Goal: Find specific page/section: Find specific page/section

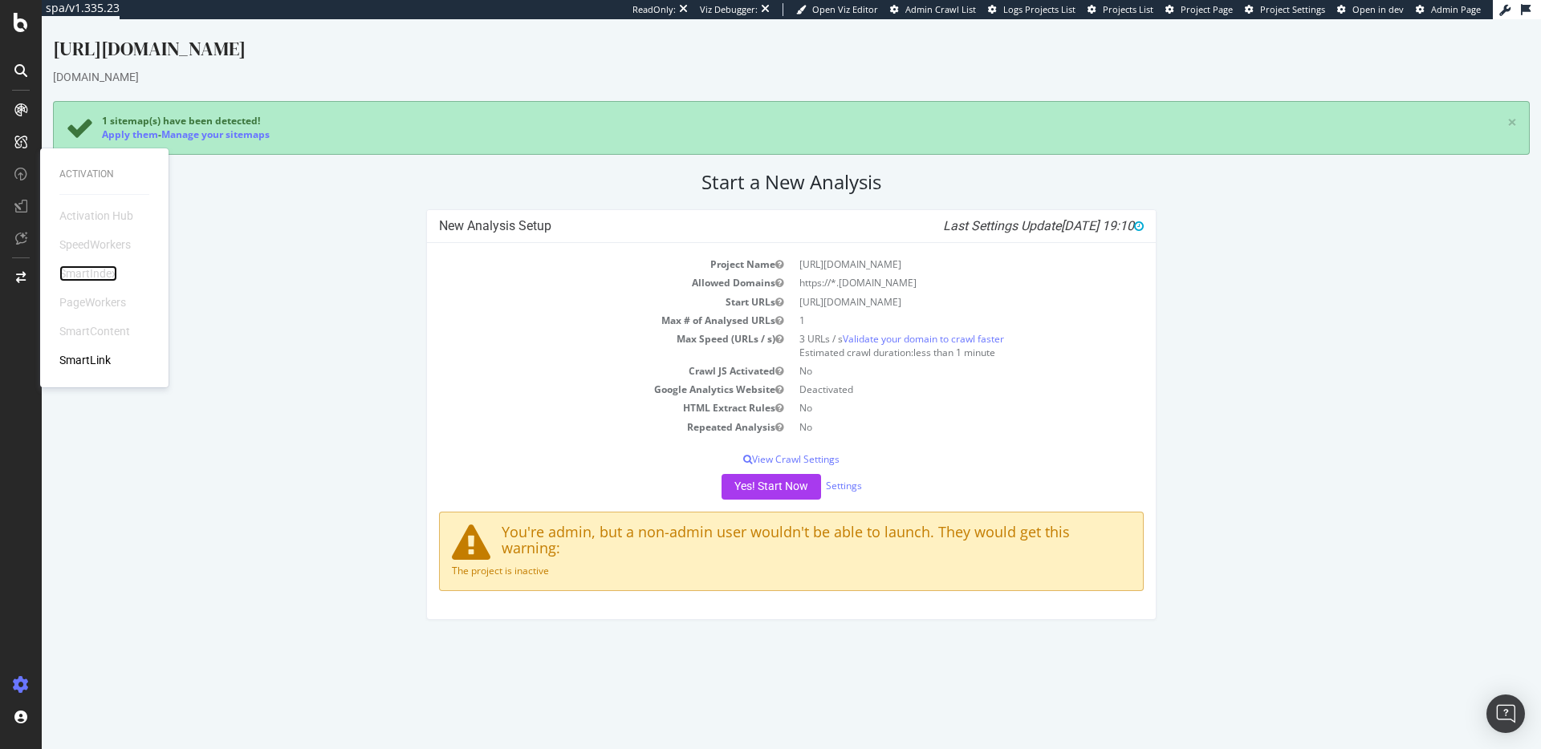
click at [96, 272] on div "SmartIndex" at bounding box center [88, 274] width 58 height 16
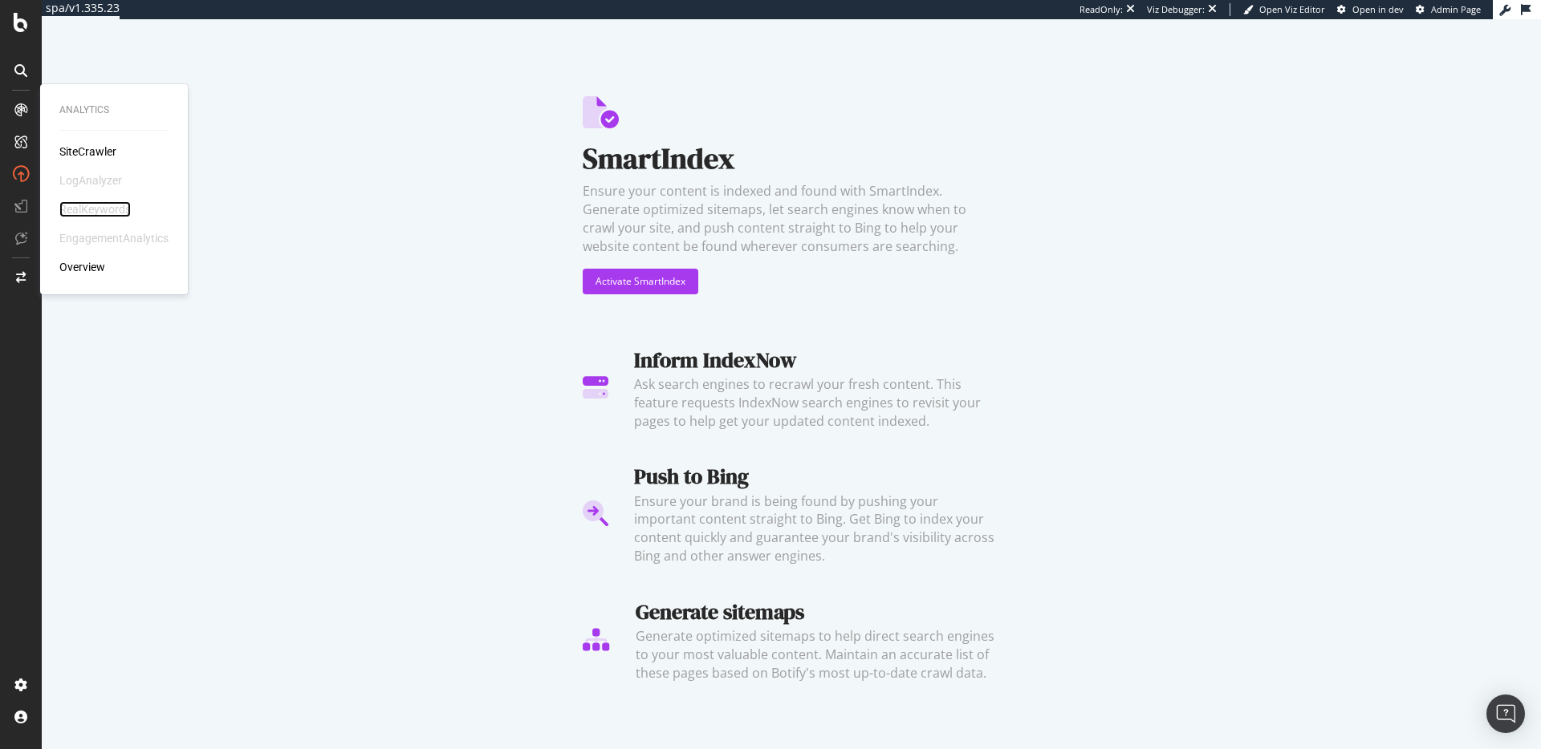
click at [96, 205] on div "RealKeywords" at bounding box center [94, 209] width 71 height 16
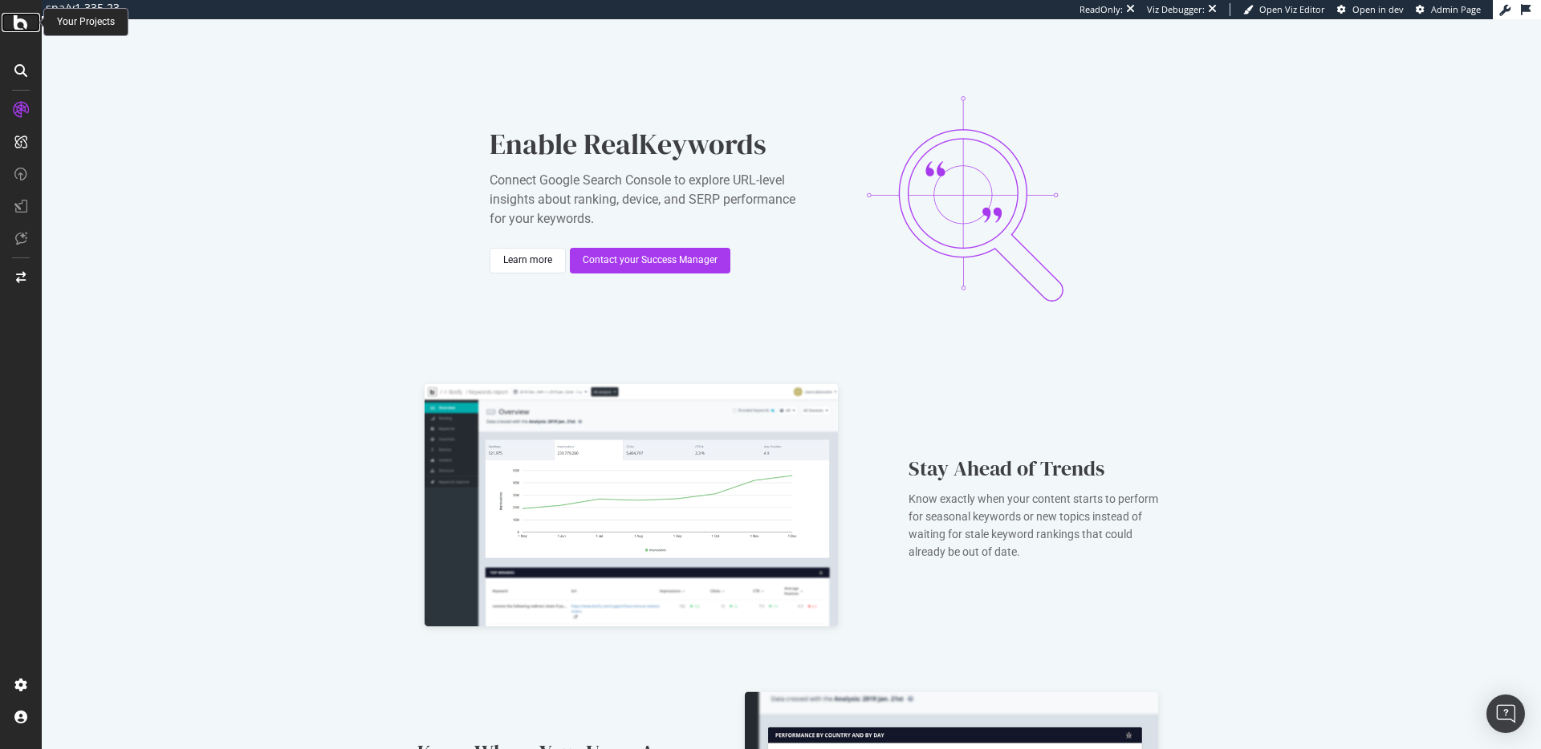
click at [11, 19] on div at bounding box center [21, 22] width 39 height 19
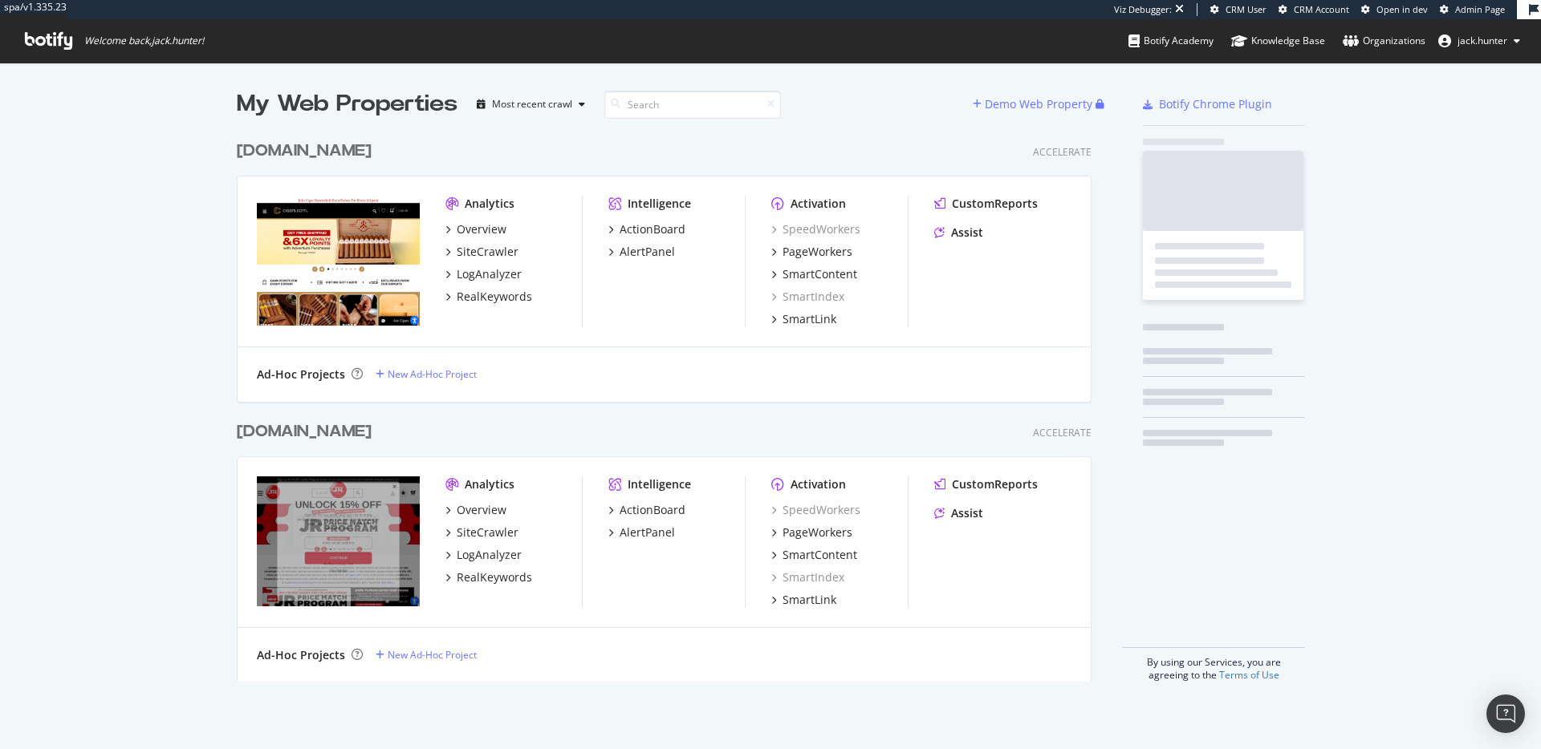
scroll to position [562, 867]
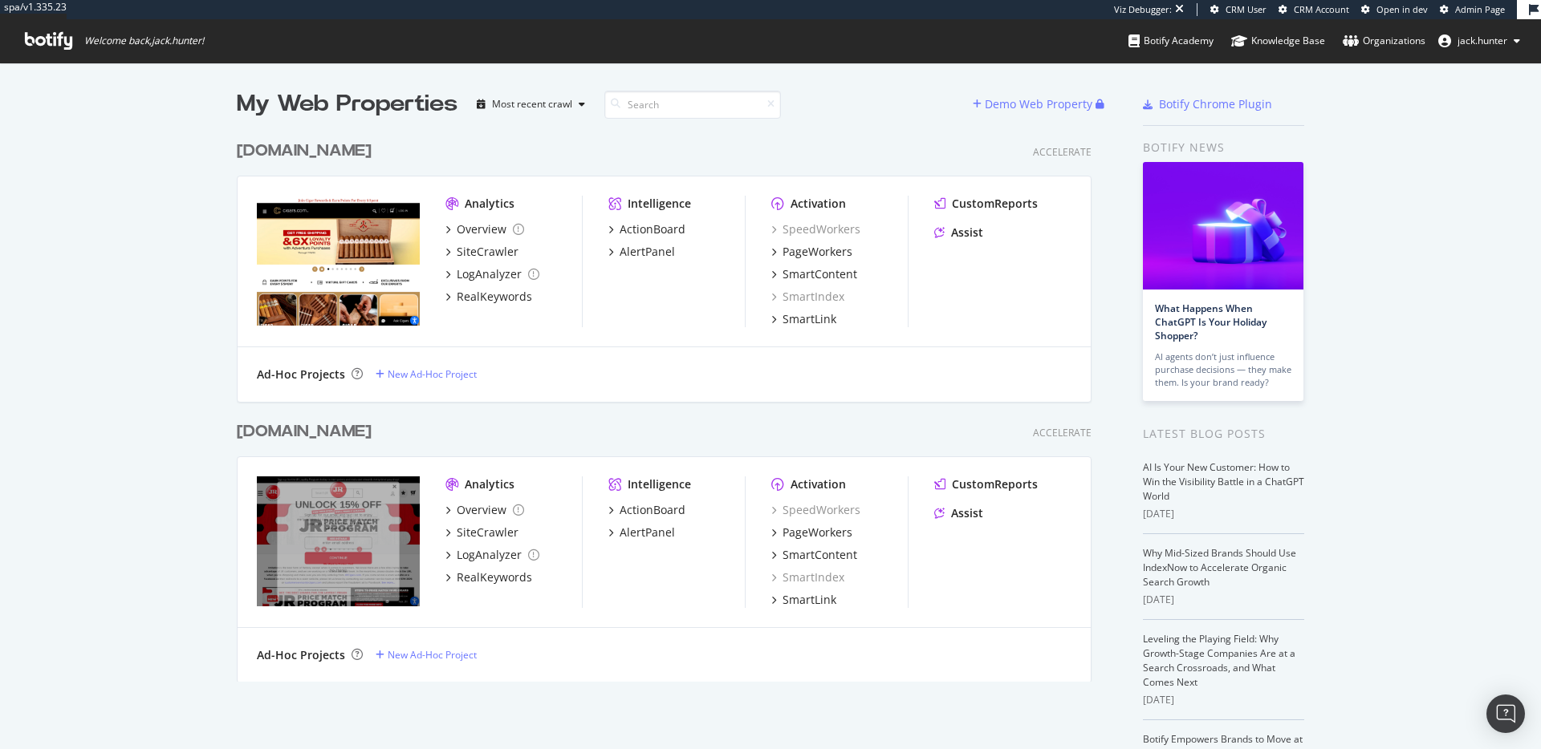
click at [305, 432] on div "[DOMAIN_NAME]" at bounding box center [304, 431] width 135 height 23
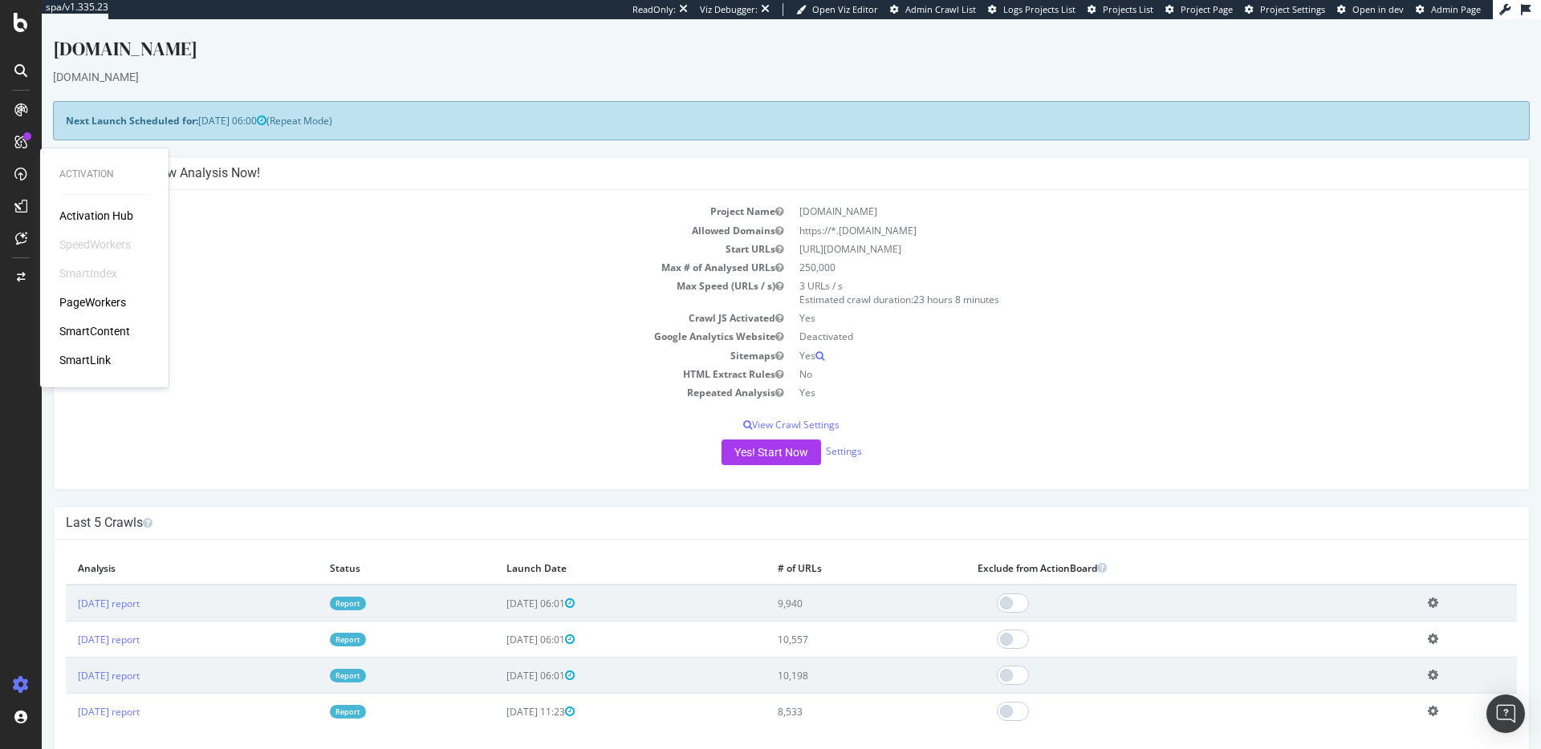
click at [98, 274] on div "SmartIndex" at bounding box center [88, 274] width 58 height 16
